Goal: Information Seeking & Learning: Learn about a topic

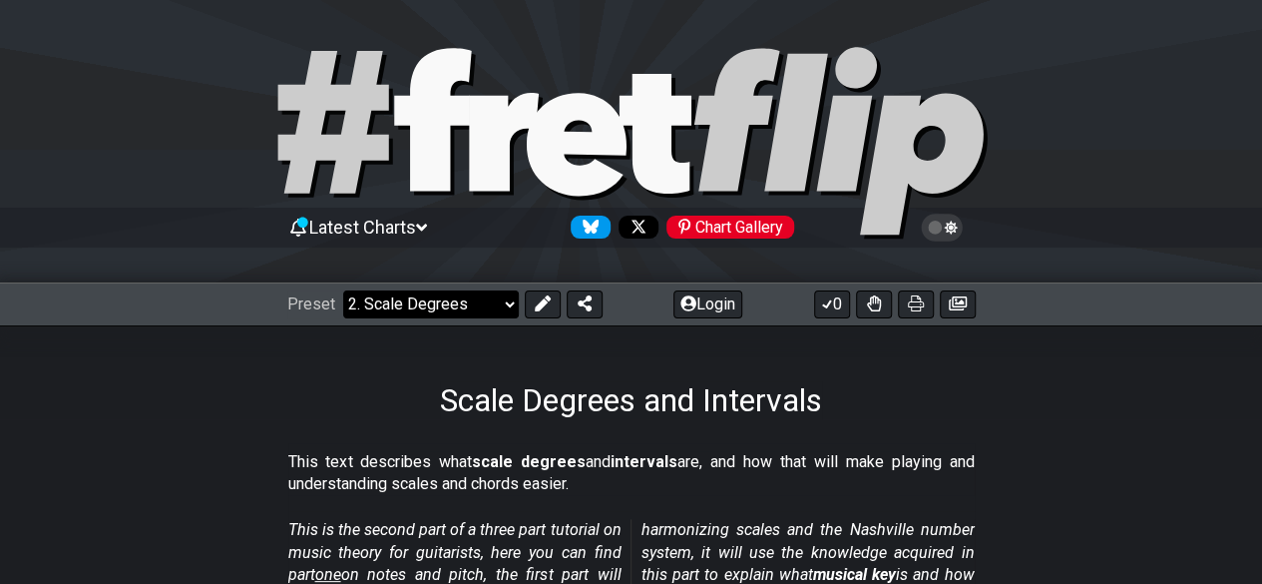
click at [464, 316] on select "Welcome to #fretflip! Initial Preset Custom Preset Minor Pentatonic Major Penta…" at bounding box center [431, 304] width 176 height 28
click at [343, 290] on select "Welcome to #fretflip! Initial Preset Custom Preset Minor Pentatonic Major Penta…" at bounding box center [431, 304] width 176 height 28
select select "/user-defined"
select select "A"
select select "C"
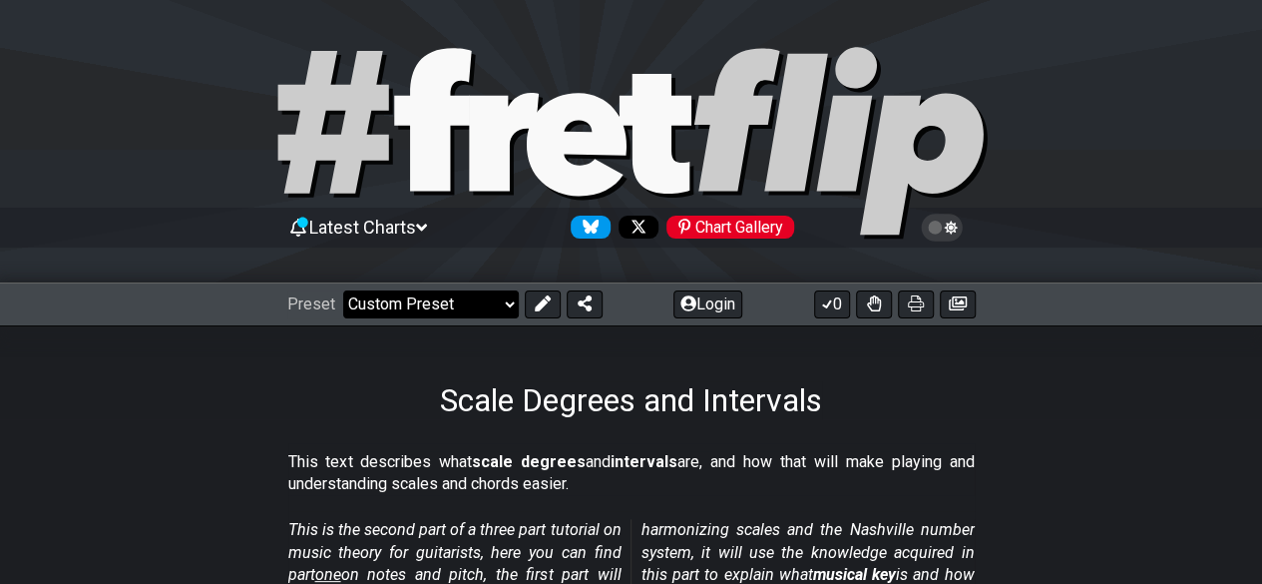
select select "C"
select select "A"
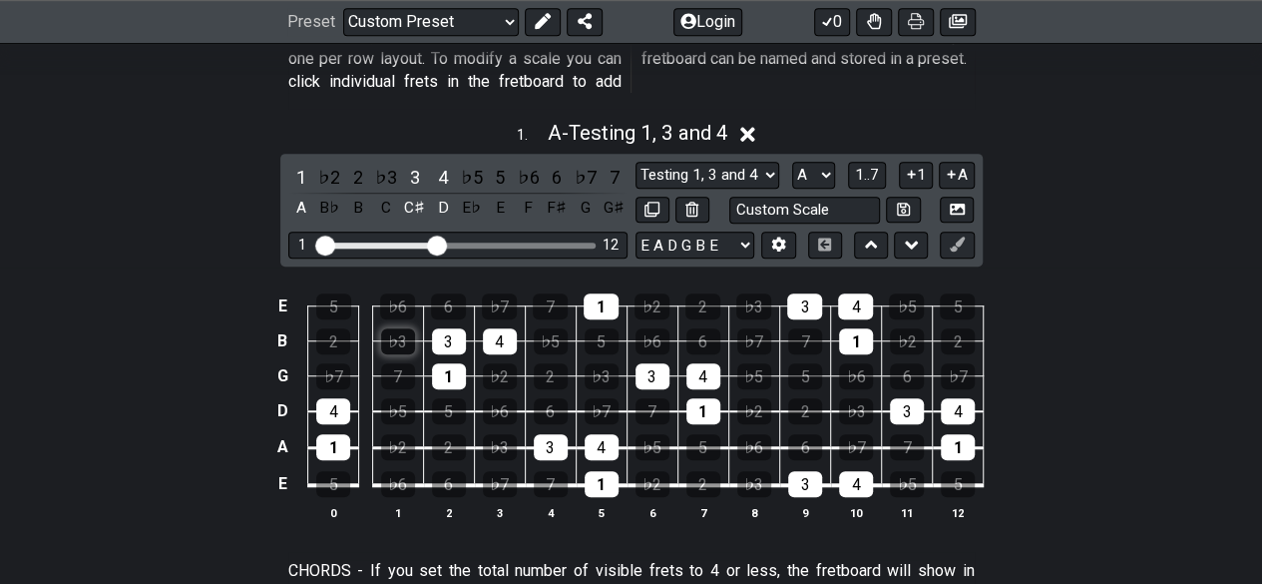
scroll to position [698, 0]
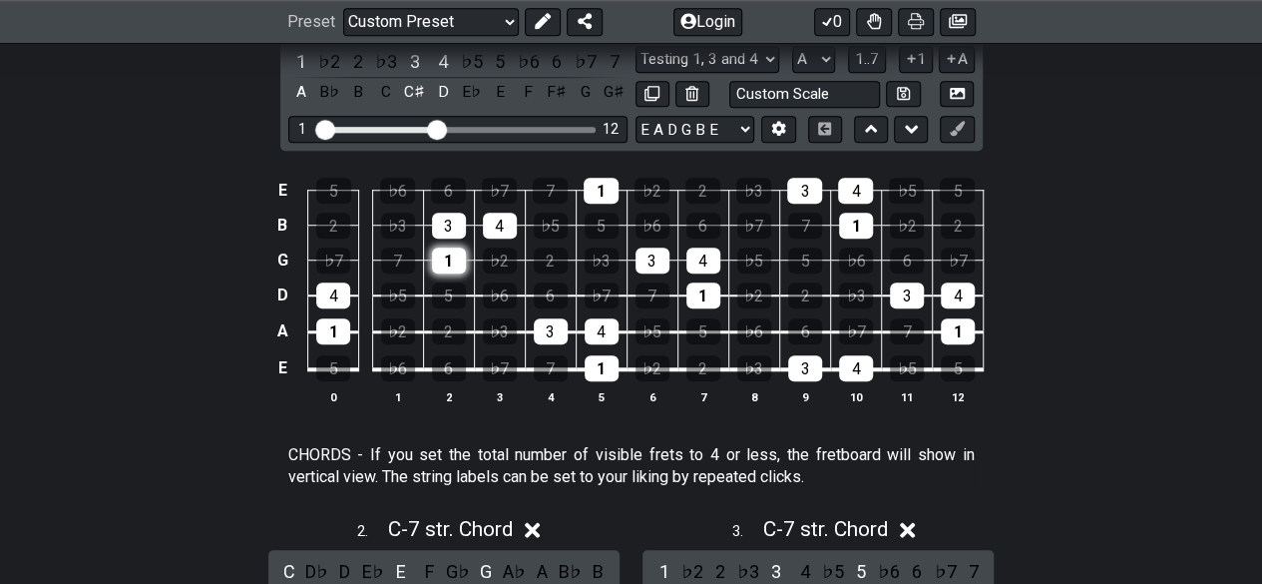
drag, startPoint x: 417, startPoint y: 246, endPoint x: 445, endPoint y: 250, distance: 28.2
click at [424, 246] on tr "G ♭7 7 1 ♭2 2 ♭3 3 4 ♭5 5 ♭6 6 ♭7" at bounding box center [626, 242] width 712 height 35
click at [461, 261] on div "1" at bounding box center [449, 260] width 34 height 26
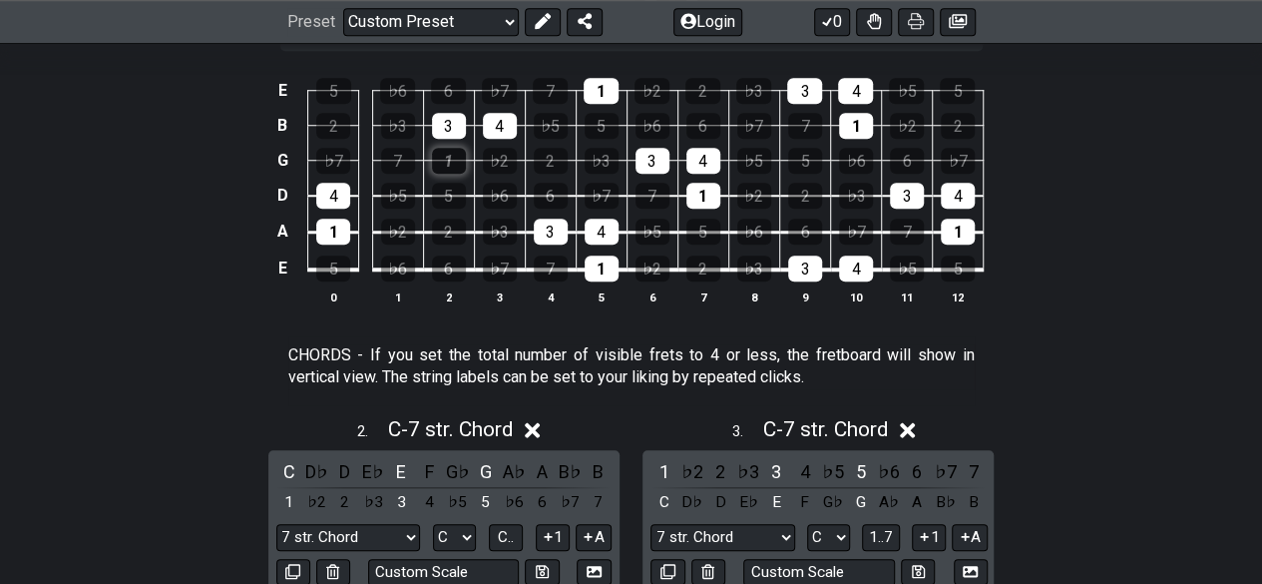
click at [454, 151] on div "1" at bounding box center [449, 161] width 34 height 26
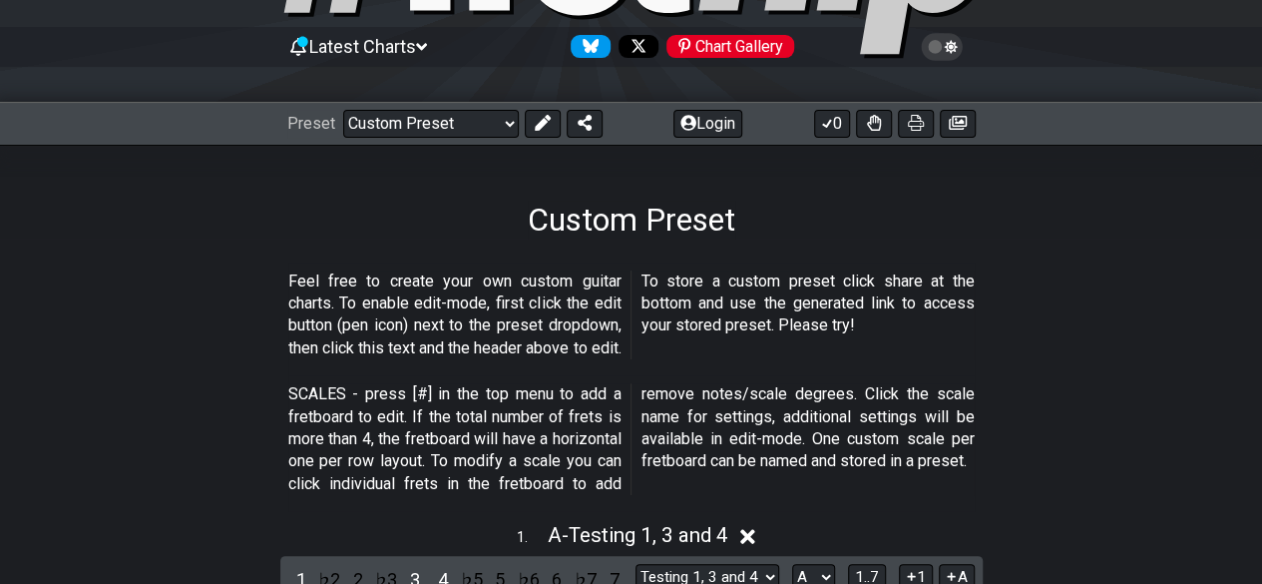
scroll to position [0, 0]
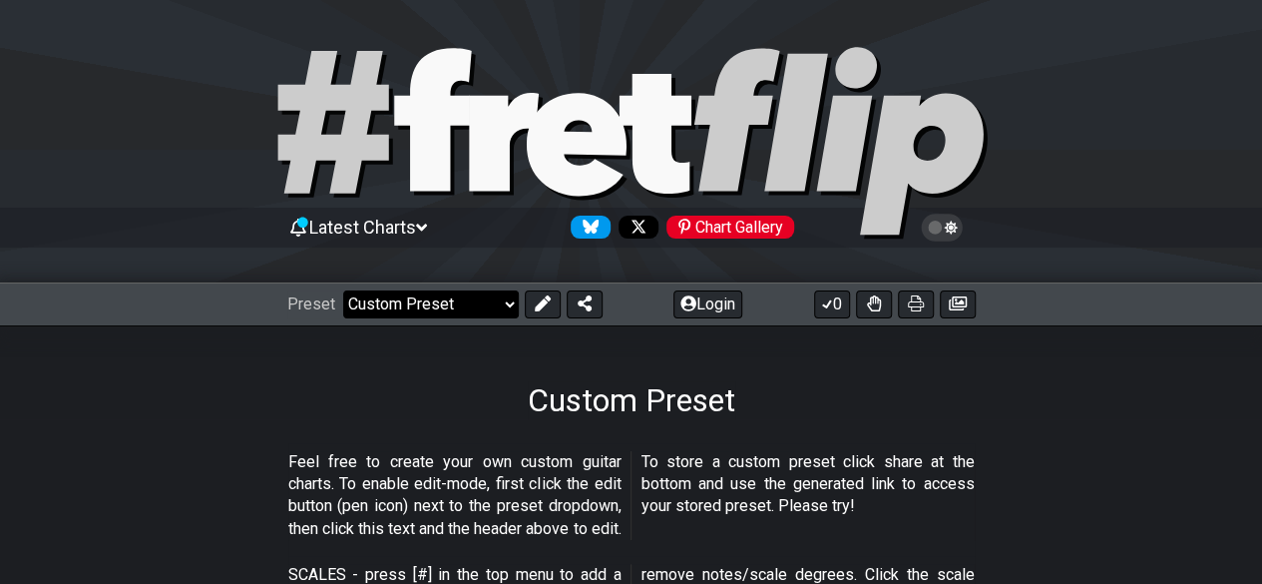
click at [475, 300] on select "Welcome to #fretflip! Initial Preset Custom Preset Minor Pentatonic Major Penta…" at bounding box center [431, 304] width 176 height 28
click at [343, 290] on select "Welcome to #fretflip! Initial Preset Custom Preset Minor Pentatonic Major Penta…" at bounding box center [431, 304] width 176 height 28
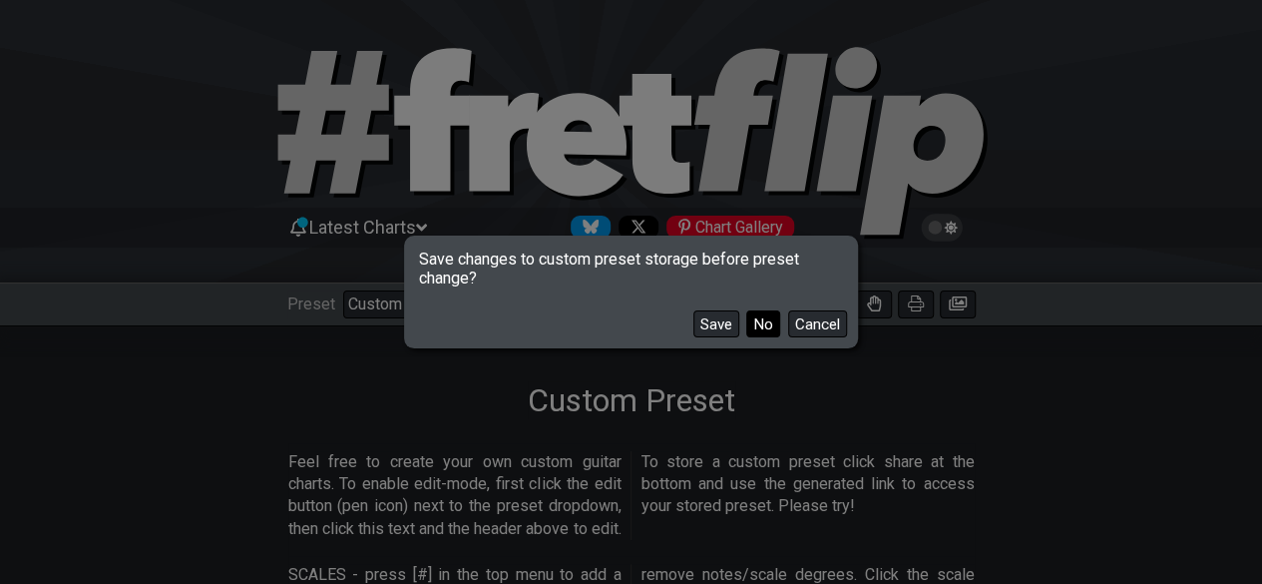
click at [762, 332] on button "No" at bounding box center [763, 323] width 34 height 27
select select "/minor-pentatonic"
select select "C"
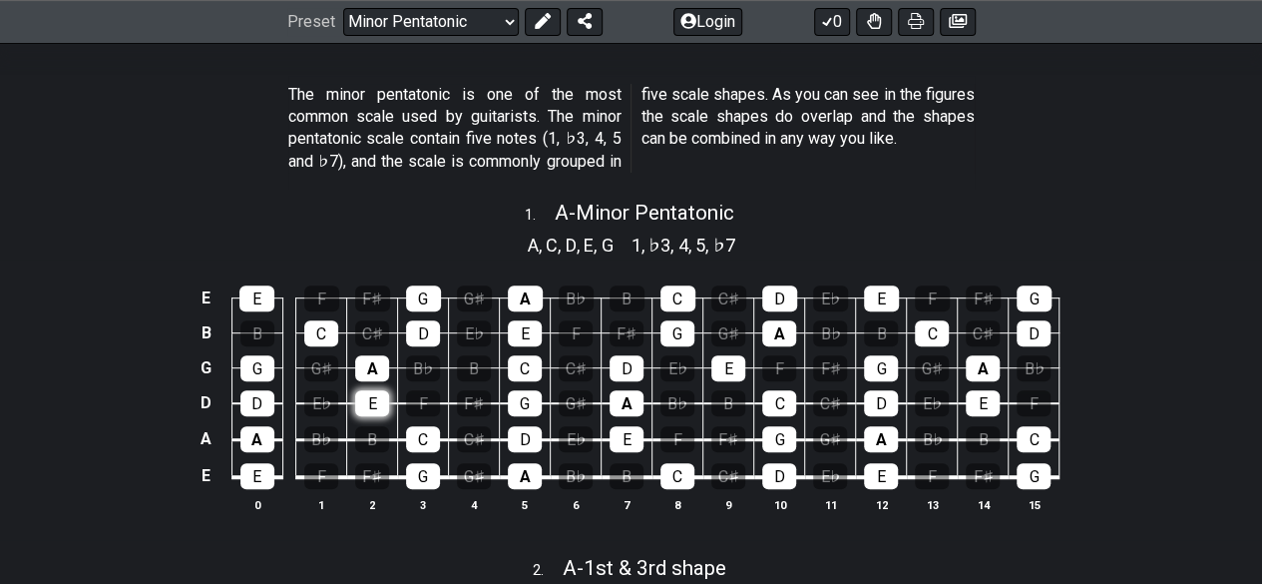
scroll to position [698, 0]
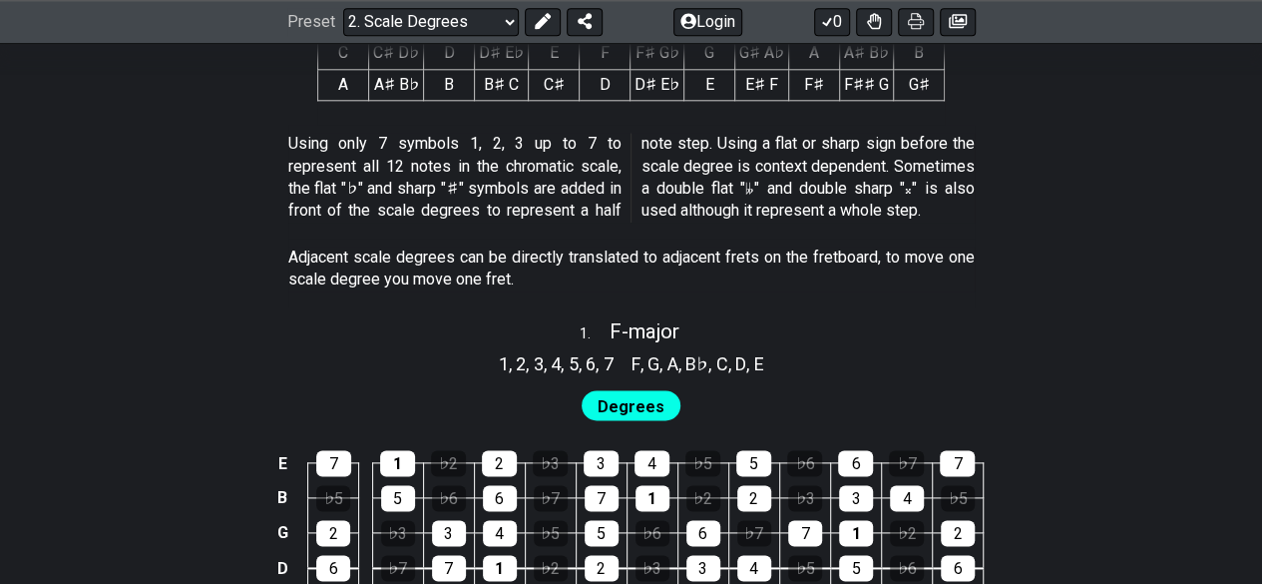
scroll to position [1097, 0]
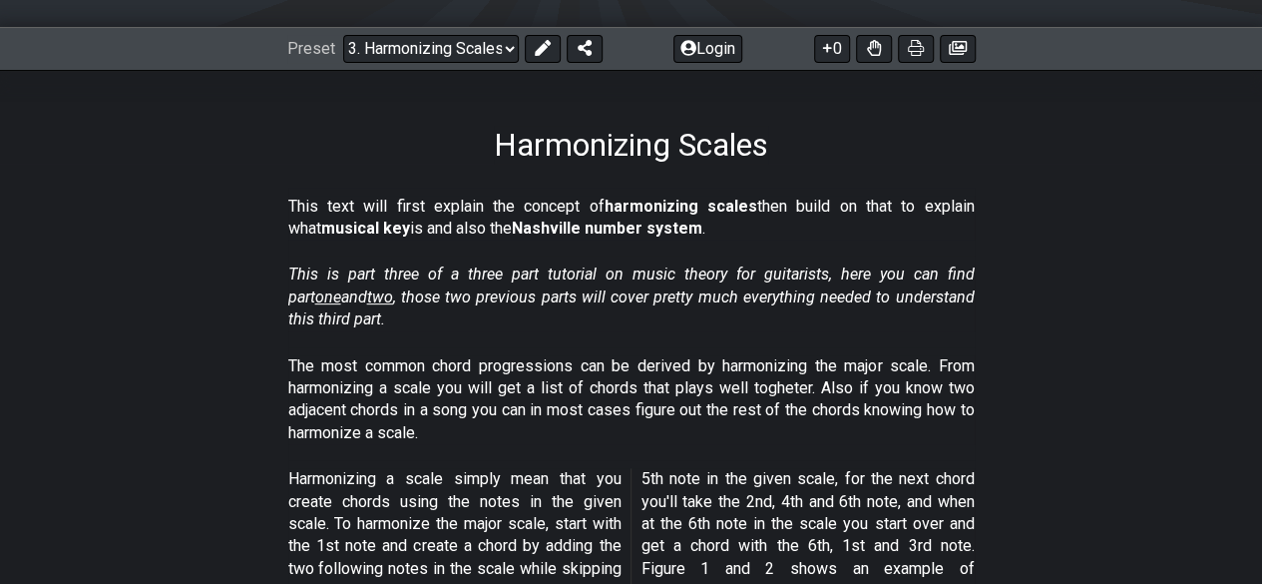
scroll to position [299, 0]
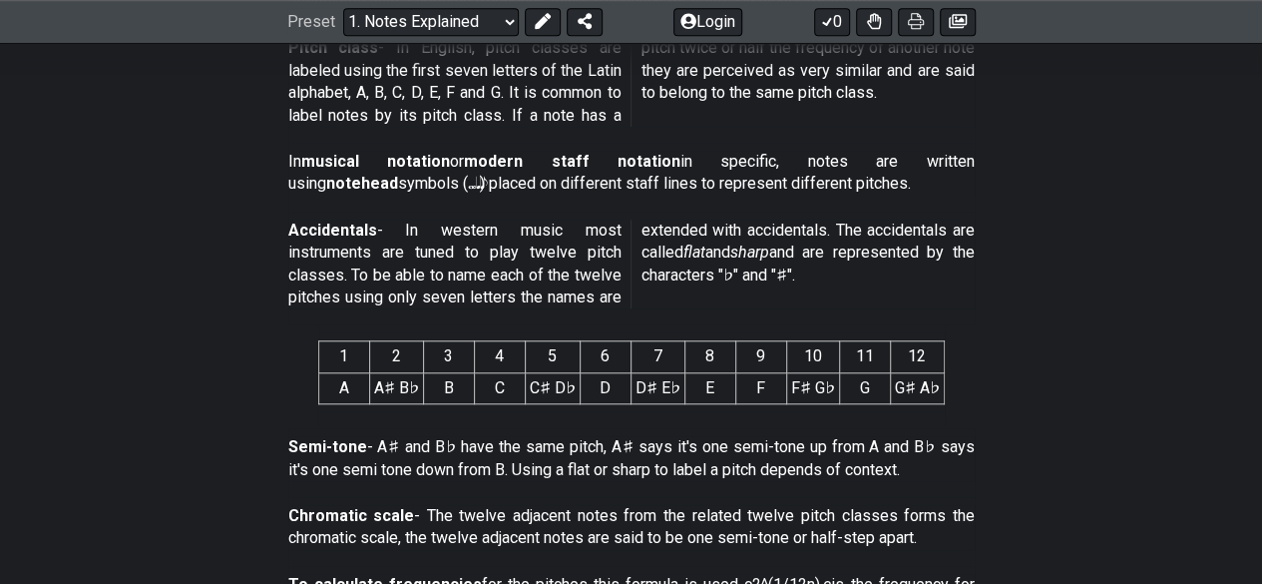
scroll to position [798, 0]
